Goal: Task Accomplishment & Management: Manage account settings

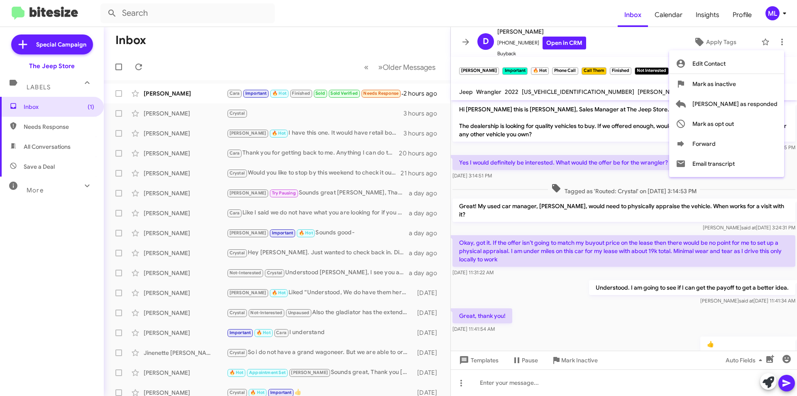
scroll to position [350, 0]
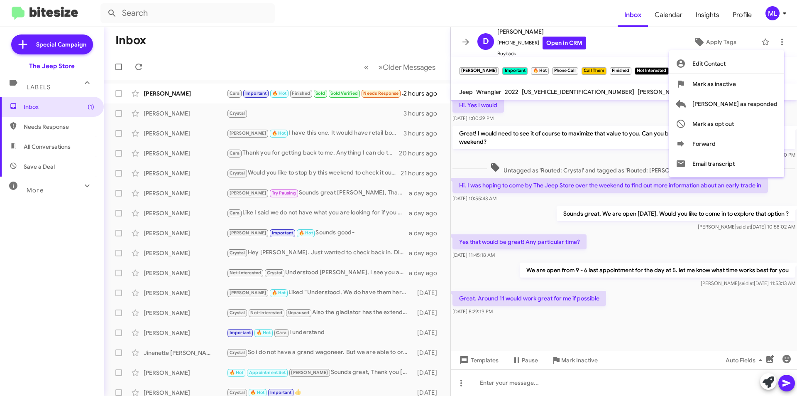
click at [272, 93] on div at bounding box center [398, 198] width 797 height 396
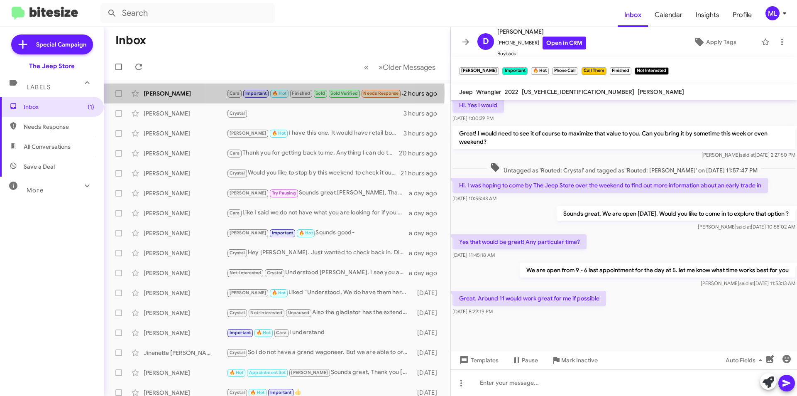
click at [272, 93] on small "🔥 Hot" at bounding box center [279, 94] width 18 height 8
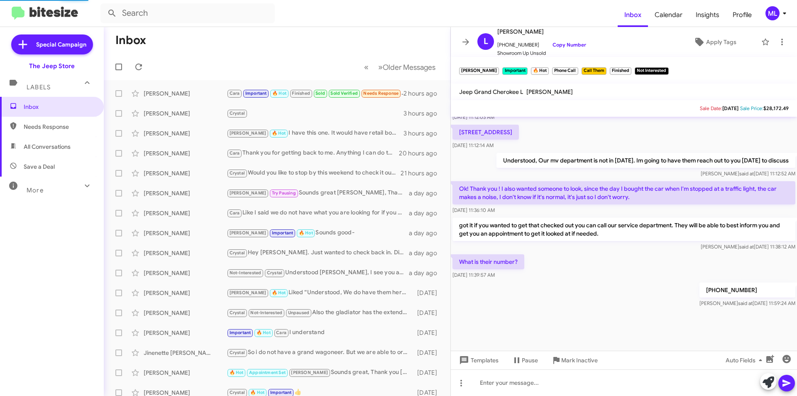
scroll to position [323, 0]
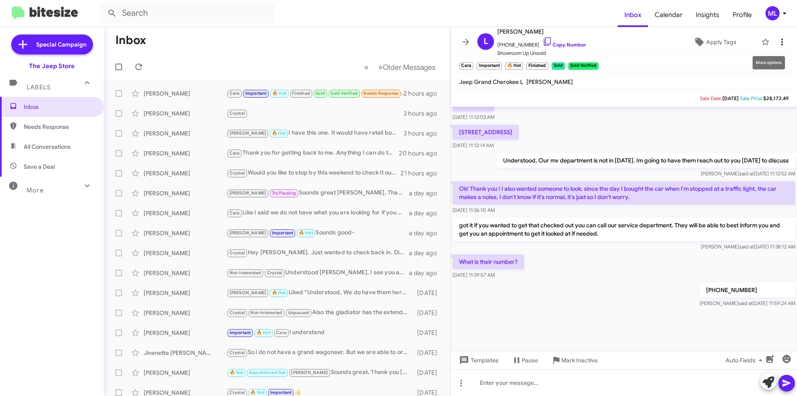
click at [777, 39] on icon at bounding box center [782, 42] width 10 height 10
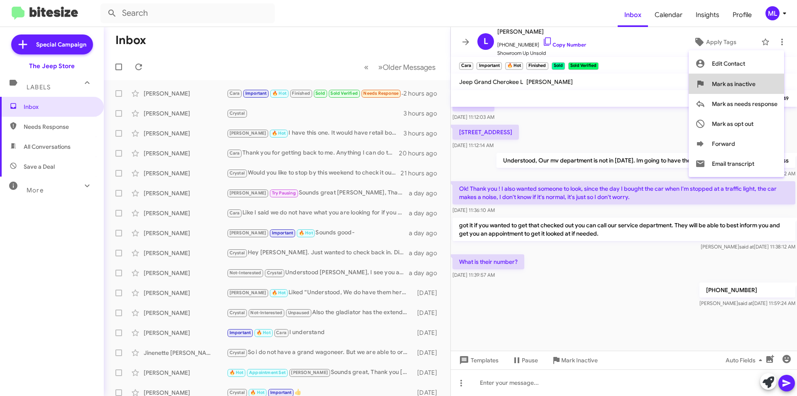
click at [743, 81] on span "Mark as inactive" at bounding box center [734, 84] width 44 height 20
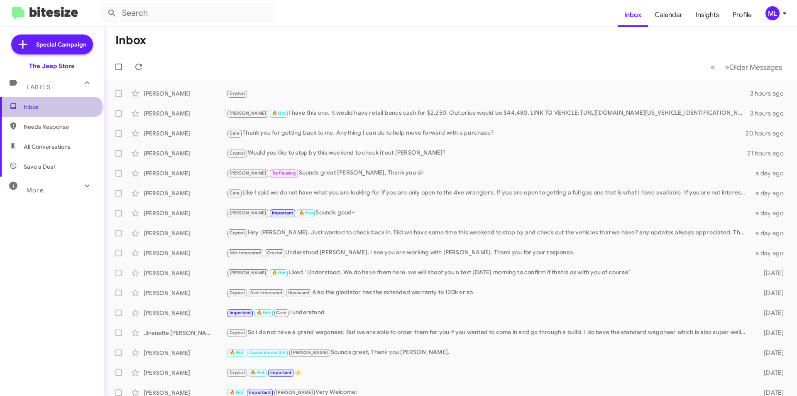
click at [50, 107] on span "Inbox" at bounding box center [59, 107] width 71 height 8
click at [189, 272] on div "[PERSON_NAME]" at bounding box center [185, 273] width 83 height 8
